Goal: Check status: Check status

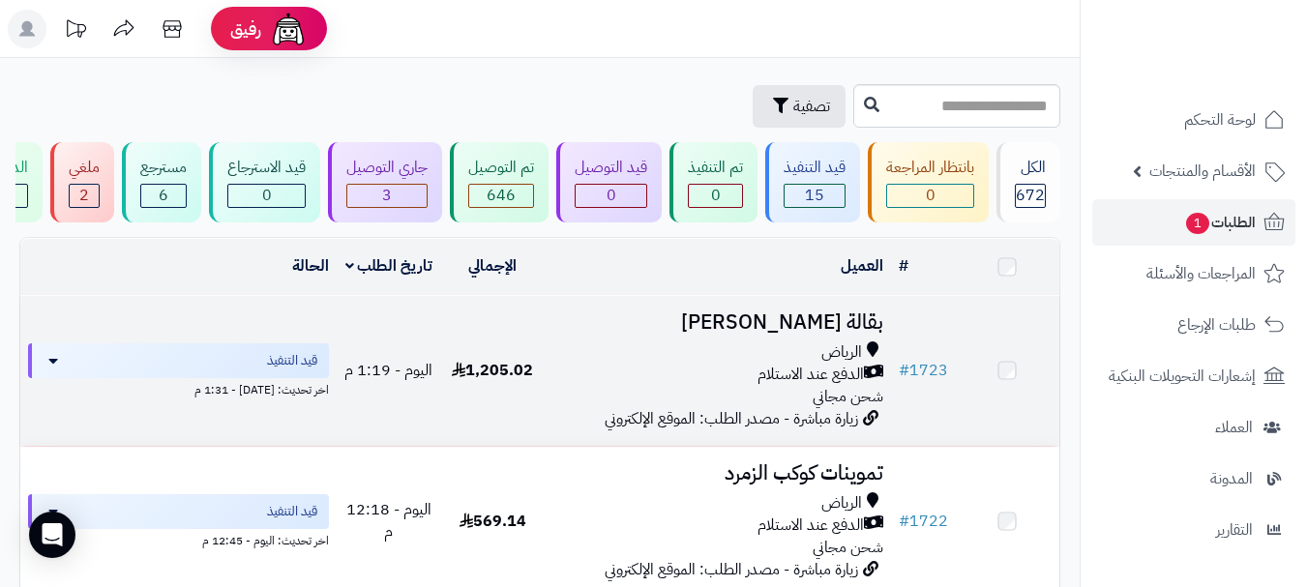
scroll to position [97, 0]
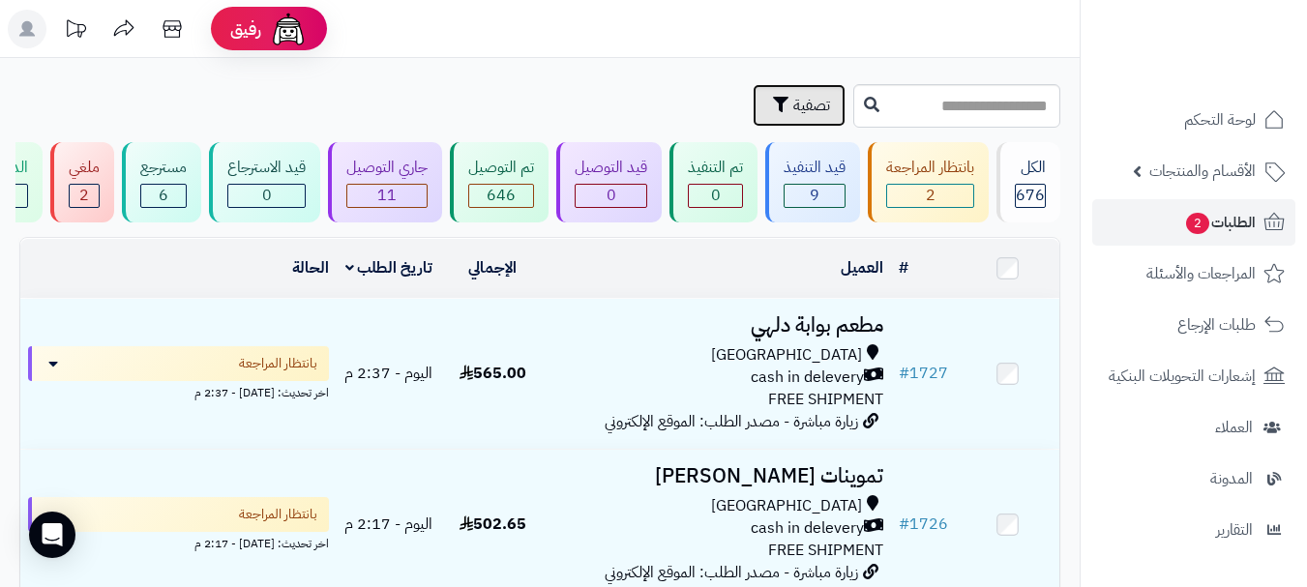
click at [794, 105] on span "تصفية" at bounding box center [812, 105] width 37 height 23
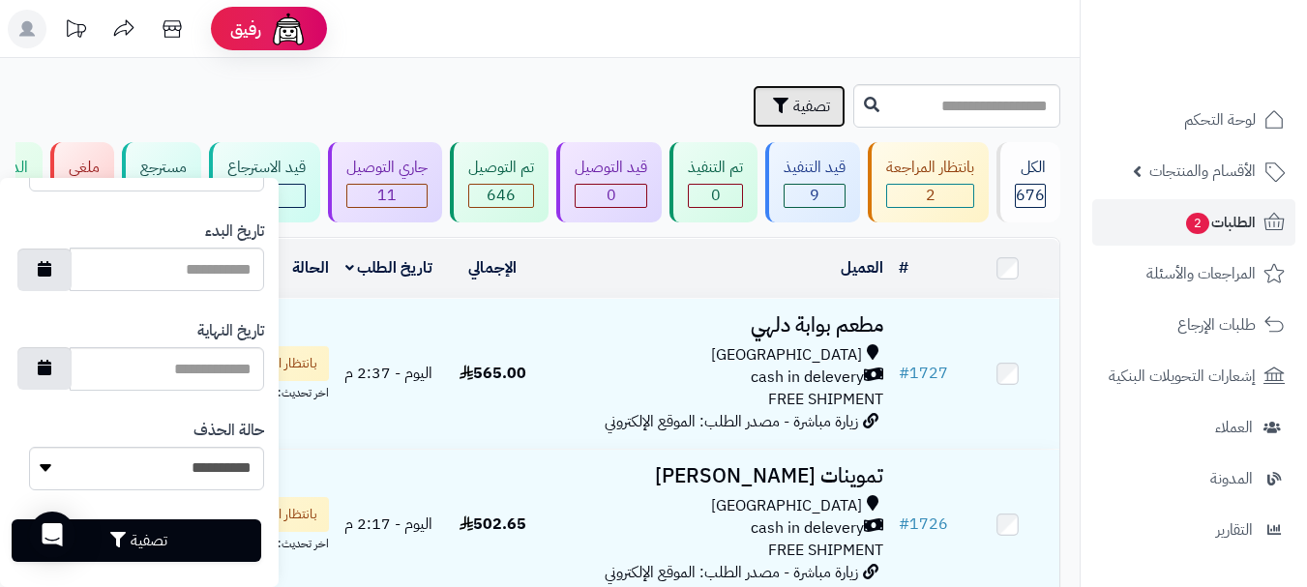
scroll to position [1150, 0]
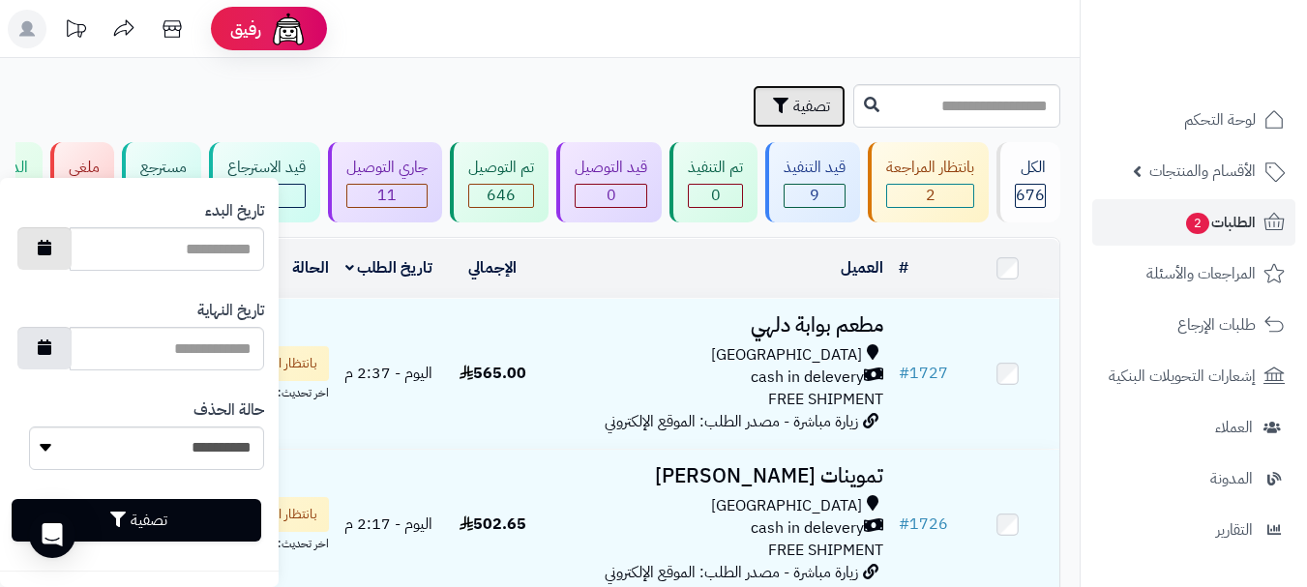
click at [72, 252] on button "button" at bounding box center [44, 248] width 54 height 43
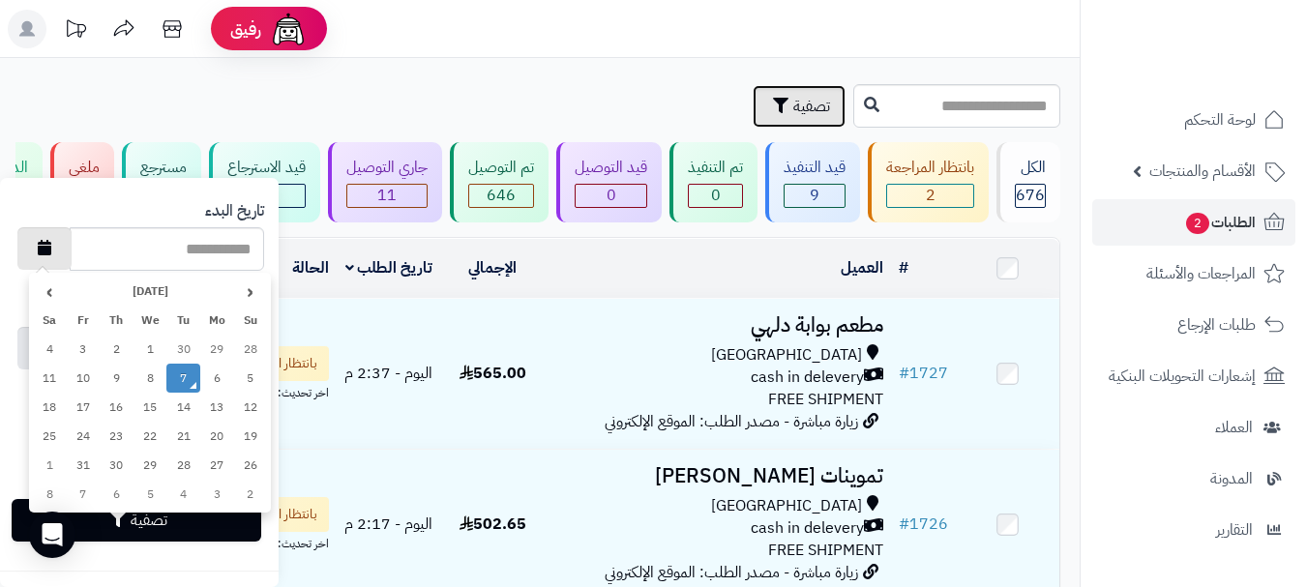
type input "**********"
click at [176, 377] on td "7" at bounding box center [183, 378] width 34 height 29
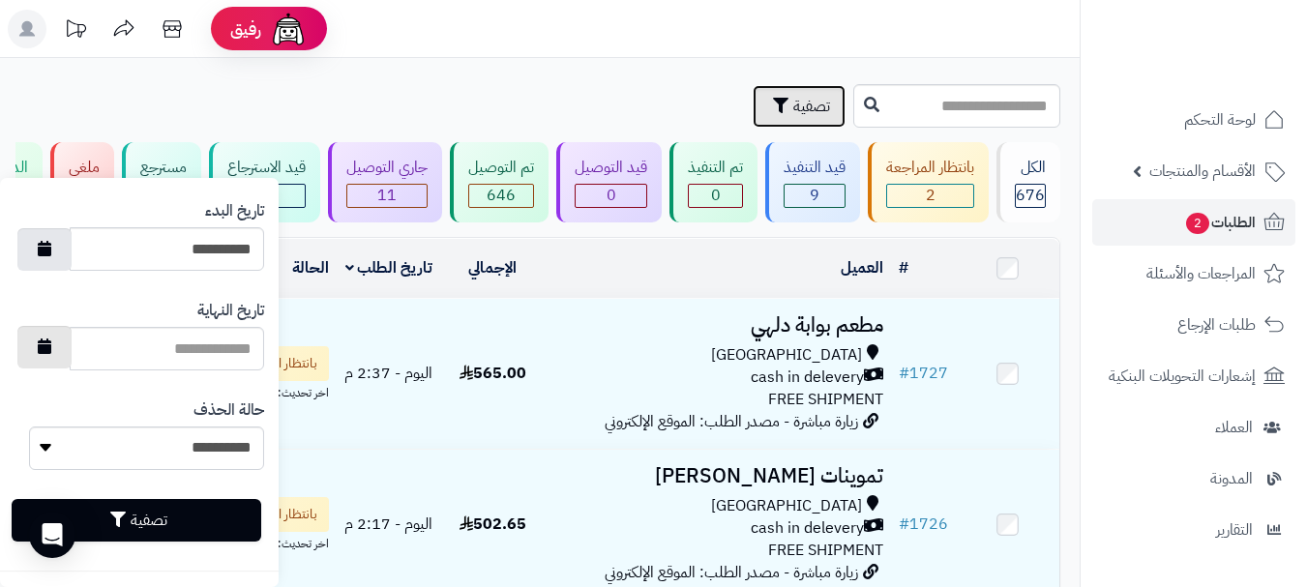
drag, startPoint x: 38, startPoint y: 344, endPoint x: 48, endPoint y: 347, distance: 11.3
click at [45, 345] on button "button" at bounding box center [44, 347] width 54 height 43
type input "**********"
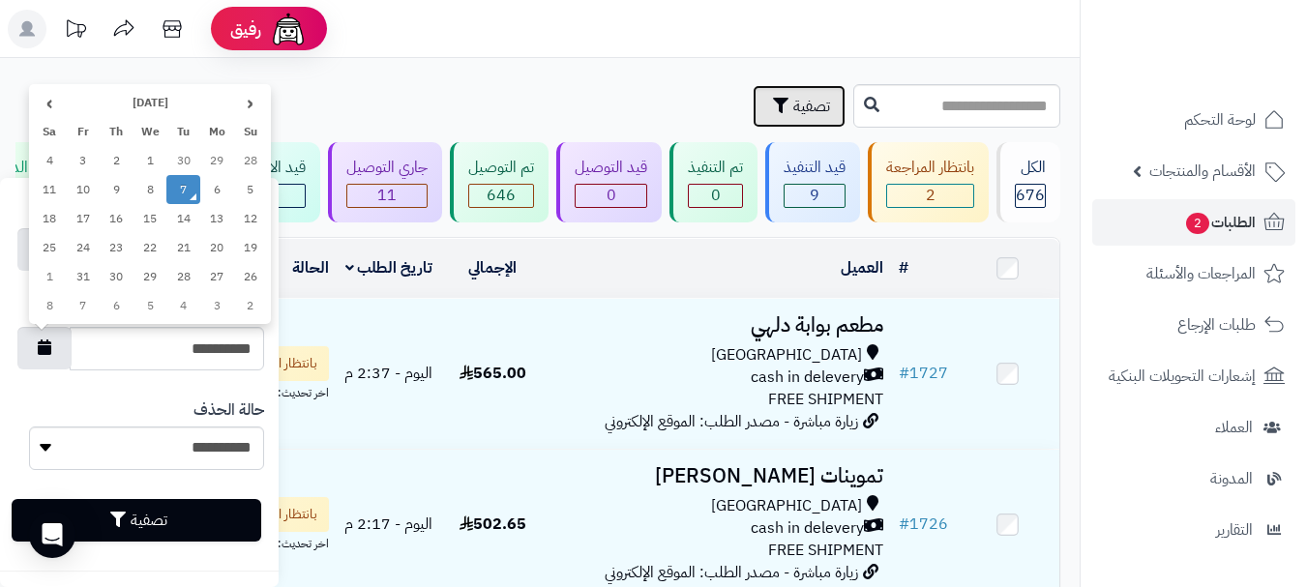
drag, startPoint x: 188, startPoint y: 190, endPoint x: 161, endPoint y: 255, distance: 70.3
click at [187, 190] on td "7" at bounding box center [183, 189] width 34 height 29
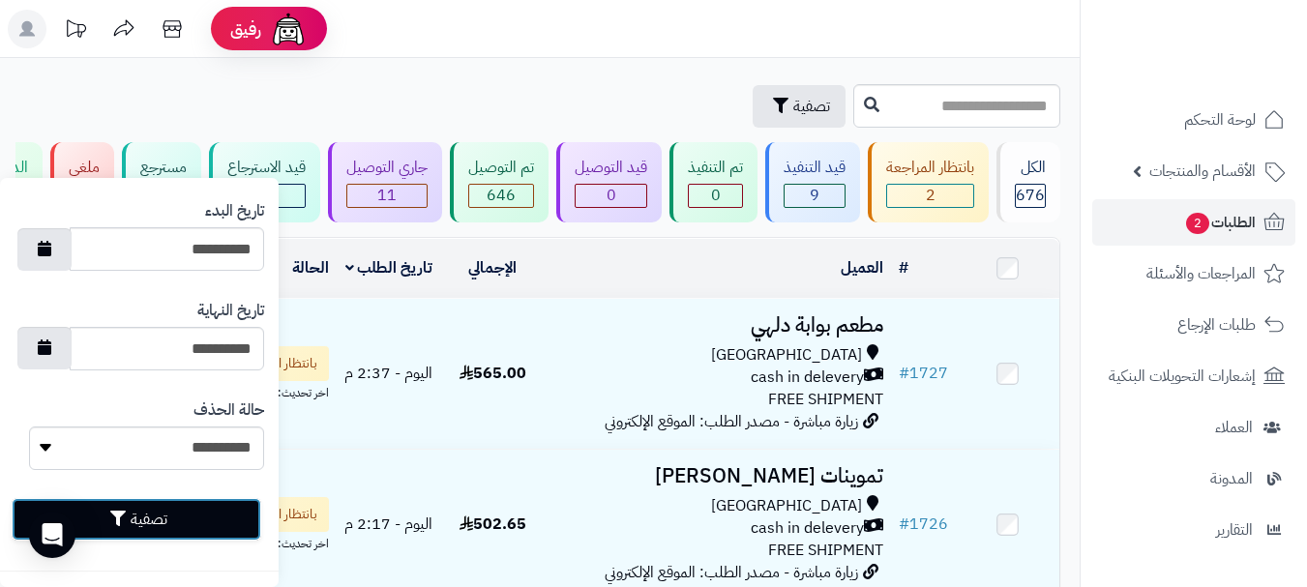
click at [161, 517] on button "تصفية" at bounding box center [137, 519] width 250 height 43
